Goal: Information Seeking & Learning: Learn about a topic

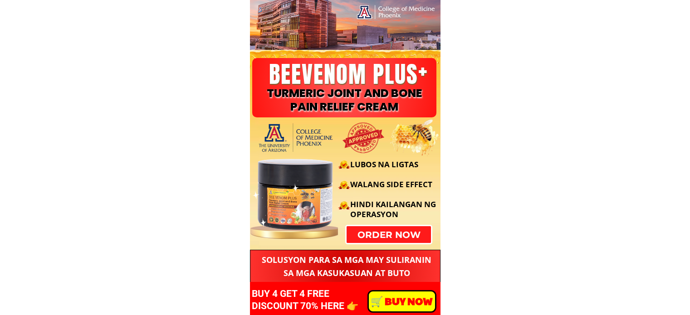
scroll to position [590, 0]
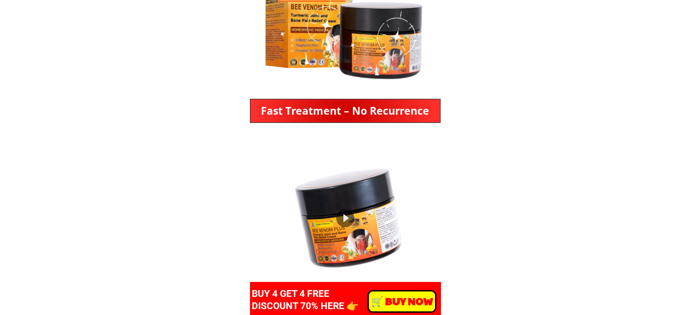
scroll to position [408, 0]
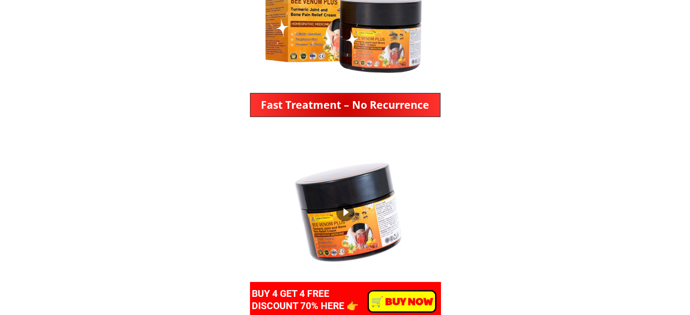
click at [343, 210] on div at bounding box center [345, 212] width 18 height 18
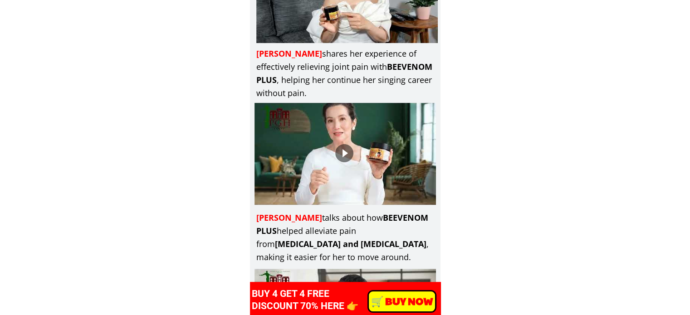
scroll to position [3584, 0]
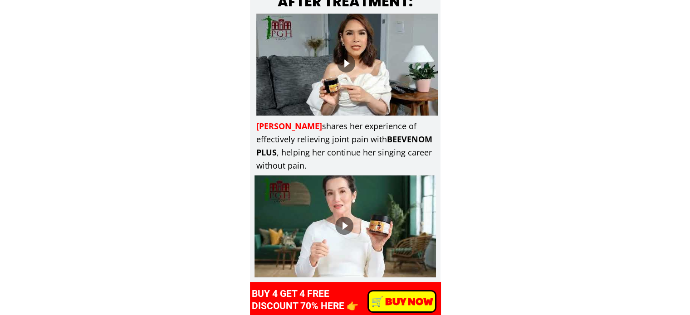
click at [339, 60] on div at bounding box center [346, 63] width 18 height 18
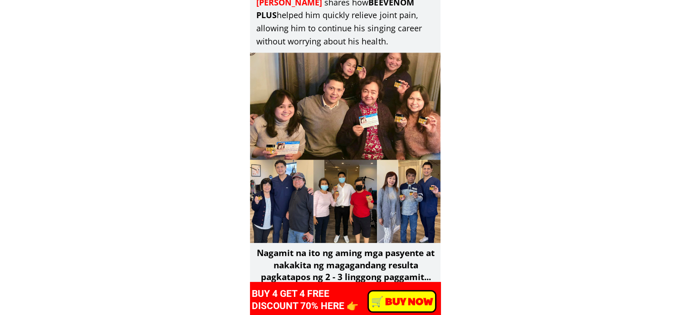
scroll to position [3901, 0]
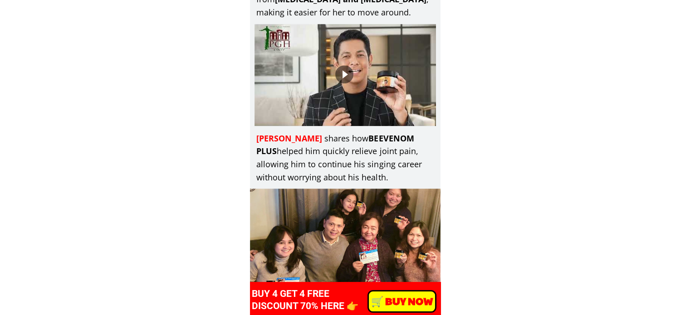
click at [339, 68] on div at bounding box center [344, 74] width 18 height 18
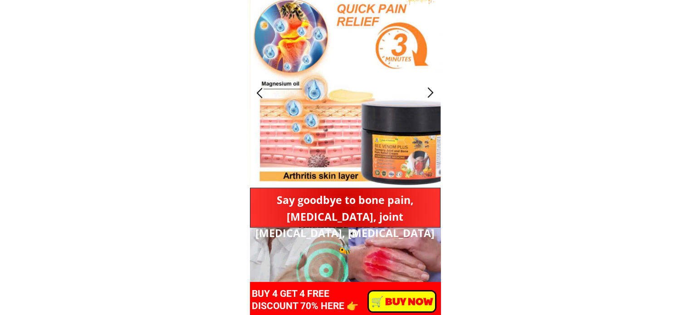
scroll to position [726, 0]
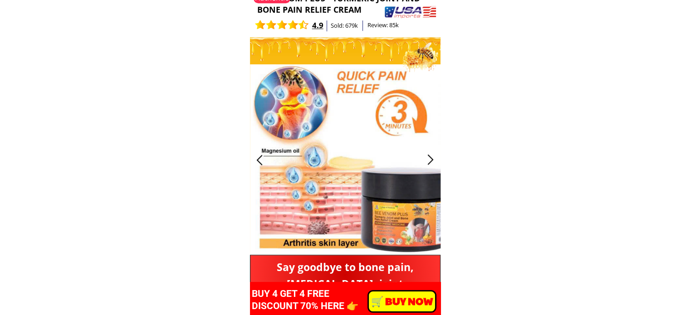
click at [426, 152] on div at bounding box center [430, 159] width 15 height 15
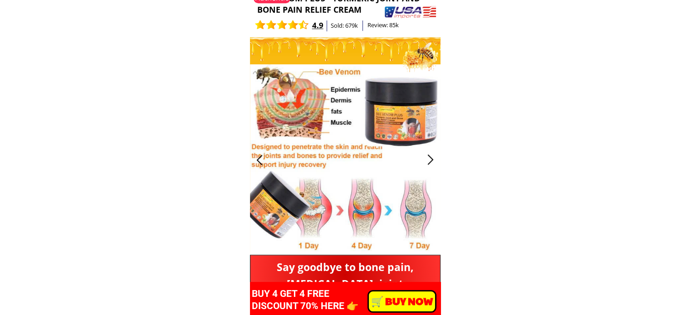
click at [426, 149] on div at bounding box center [345, 159] width 191 height 191
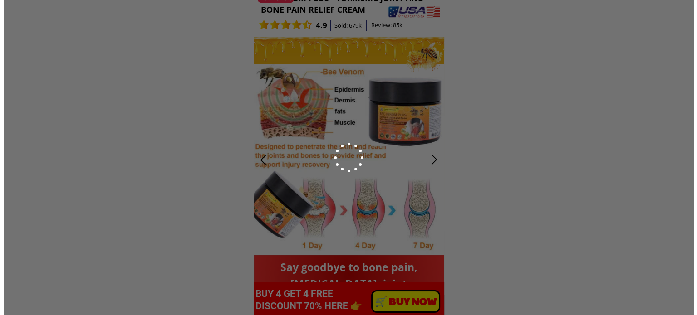
scroll to position [0, 0]
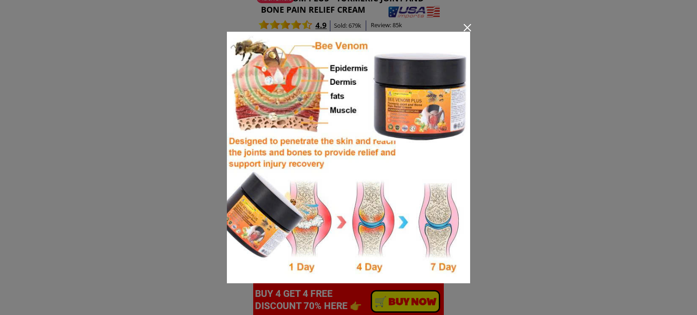
click at [466, 30] on div at bounding box center [467, 27] width 7 height 7
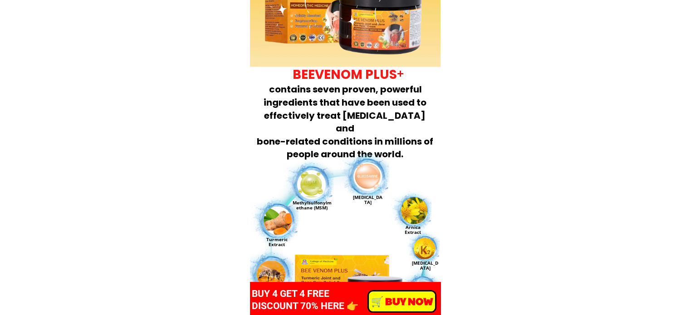
scroll to position [4536, 0]
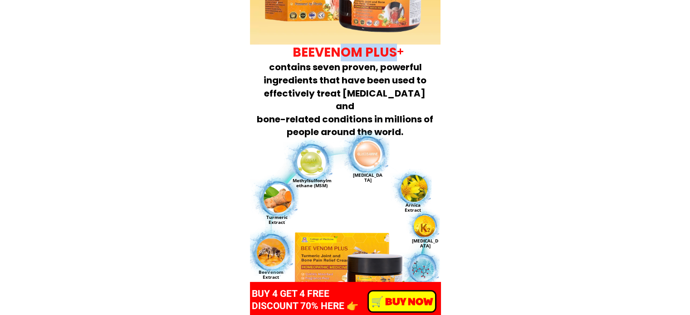
drag, startPoint x: 404, startPoint y: 50, endPoint x: 339, endPoint y: 56, distance: 65.6
click at [342, 56] on h3 "BEEVENOM PLUS contains seven proven, powerful ingredients that have been used t…" at bounding box center [344, 91] width 181 height 94
click at [308, 56] on span "BEEVENOM PLUS" at bounding box center [345, 53] width 104 height 18
drag, startPoint x: 294, startPoint y: 52, endPoint x: 426, endPoint y: 49, distance: 132.0
click at [426, 49] on h3 "BEEVENOM PLUS contains seven proven, powerful ingredients that have been used t…" at bounding box center [344, 91] width 181 height 94
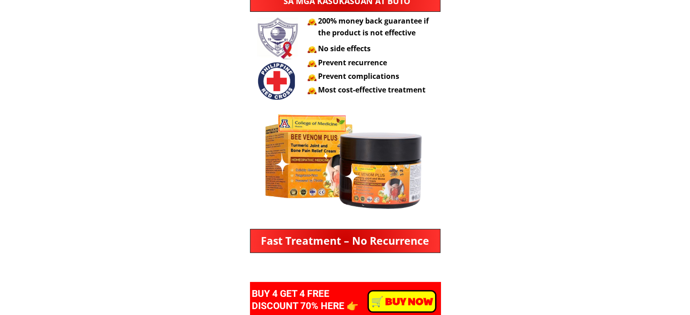
scroll to position [227, 0]
